Goal: Task Accomplishment & Management: Use online tool/utility

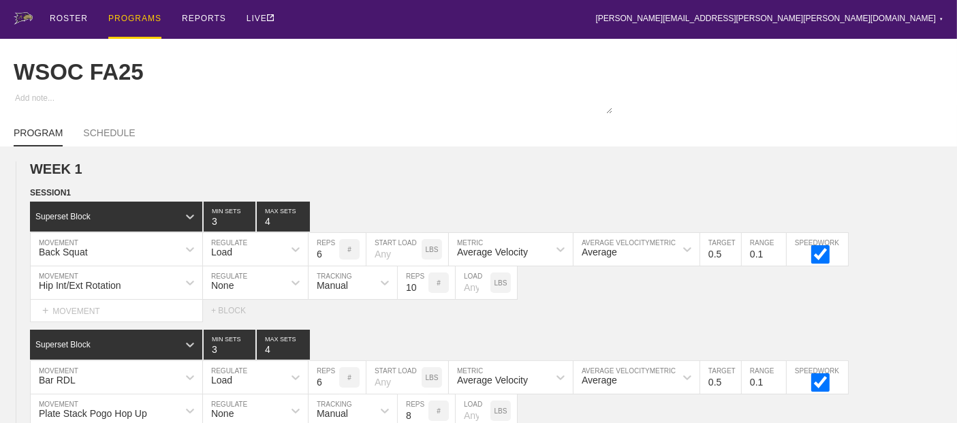
click at [129, 16] on div "PROGRAMS" at bounding box center [134, 19] width 53 height 39
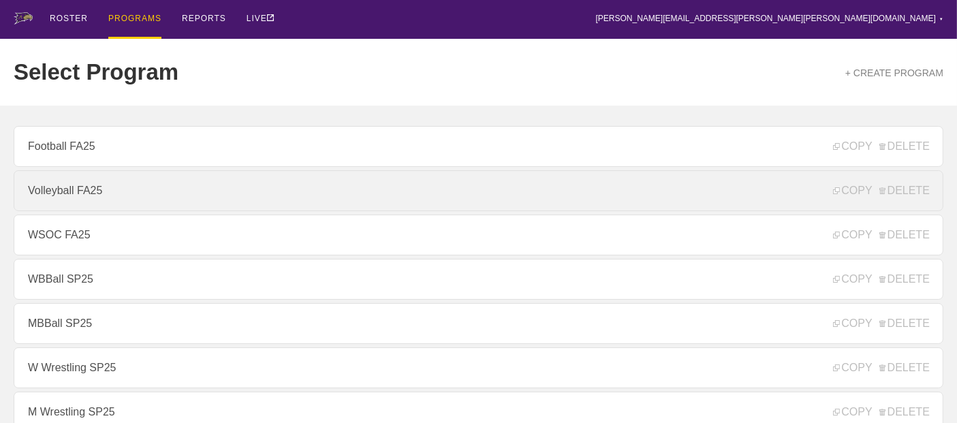
click at [86, 197] on link "Volleyball FA25" at bounding box center [478, 190] width 929 height 41
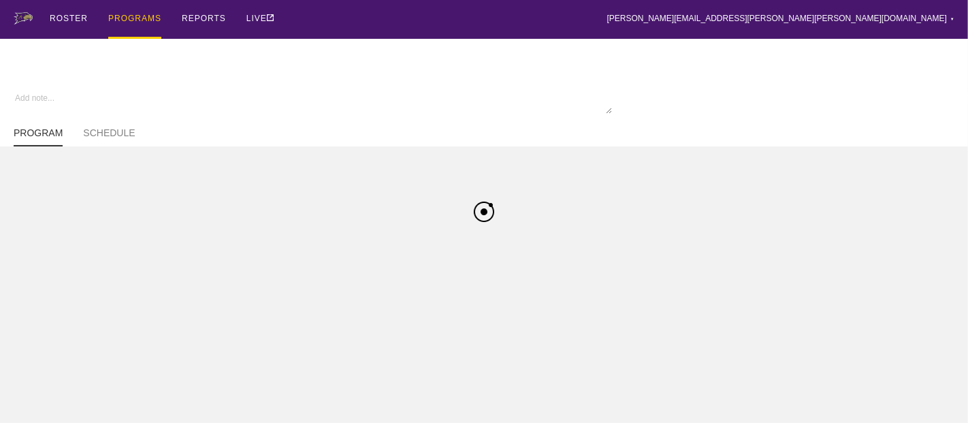
type textarea "x"
type input "Volleyball FA25"
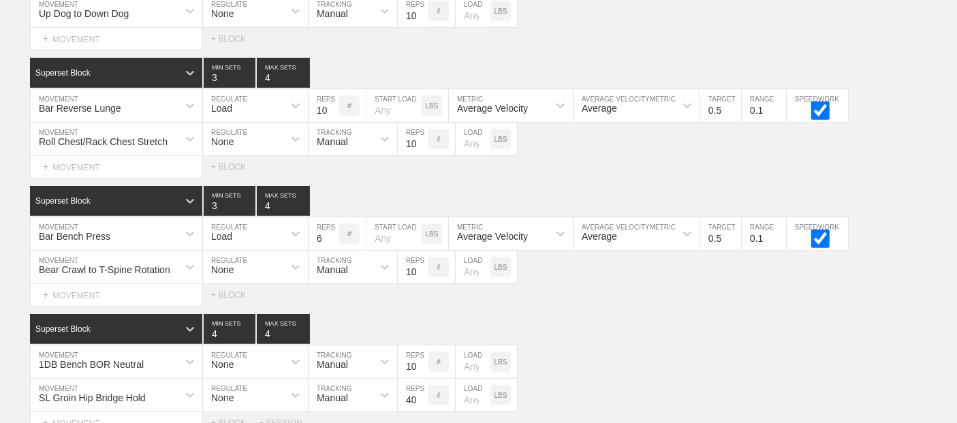
scroll to position [807, 0]
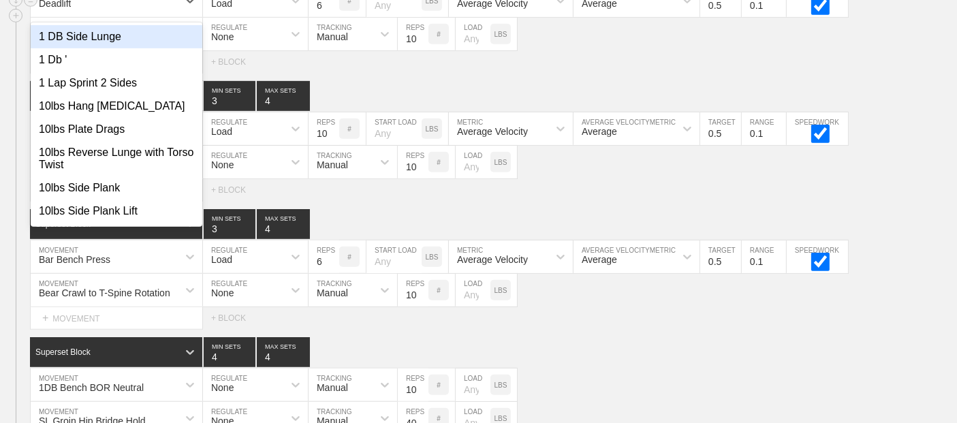
click at [84, 12] on div "Deadlift" at bounding box center [104, 0] width 147 height 23
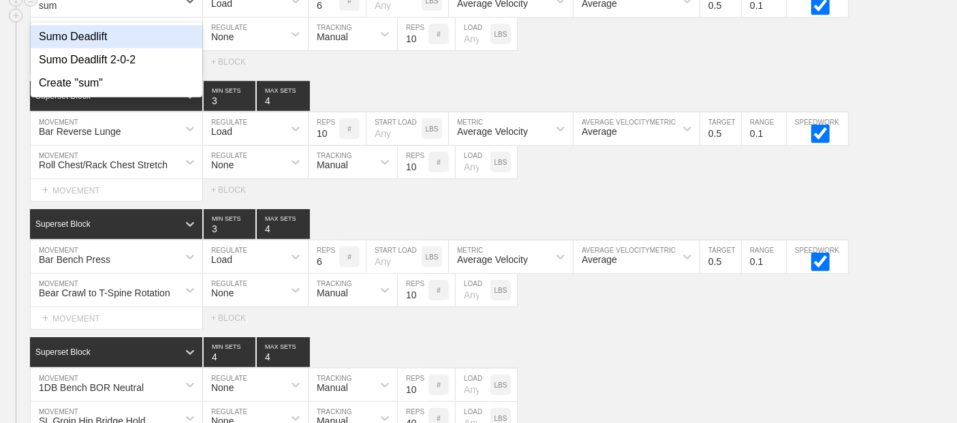
type input "sumo"
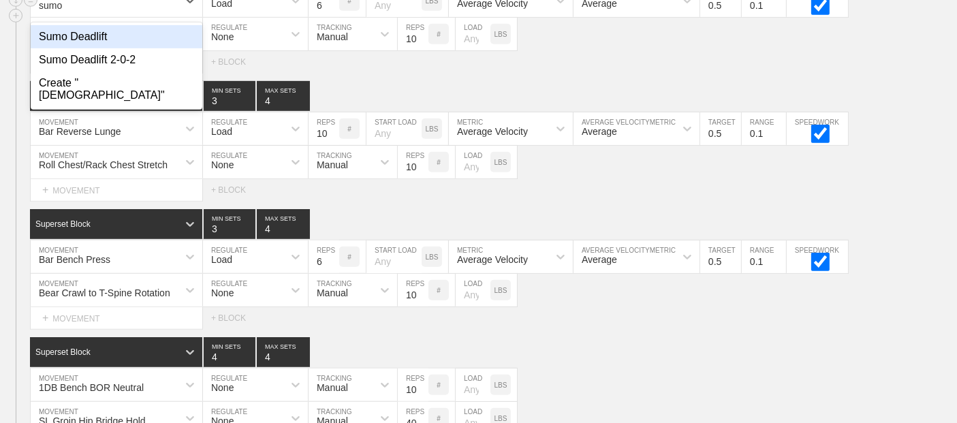
click at [89, 46] on div "Sumo Deadlift" at bounding box center [117, 36] width 172 height 23
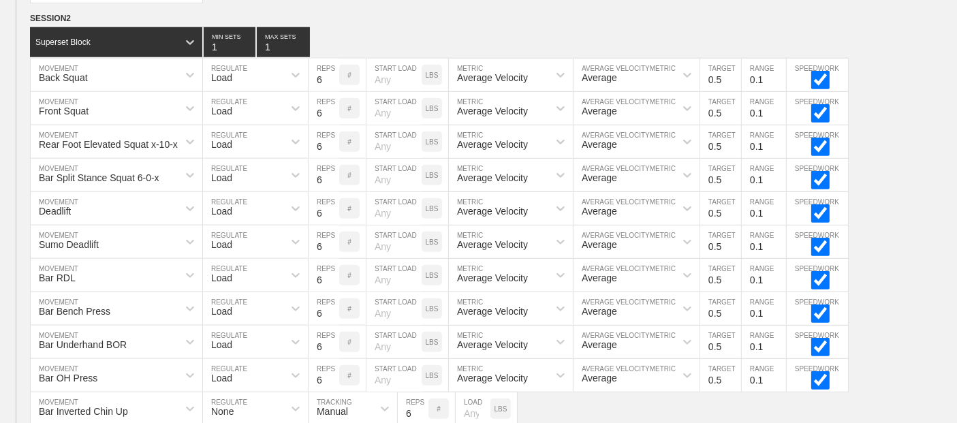
scroll to position [1337, 0]
